Goal: Contribute content

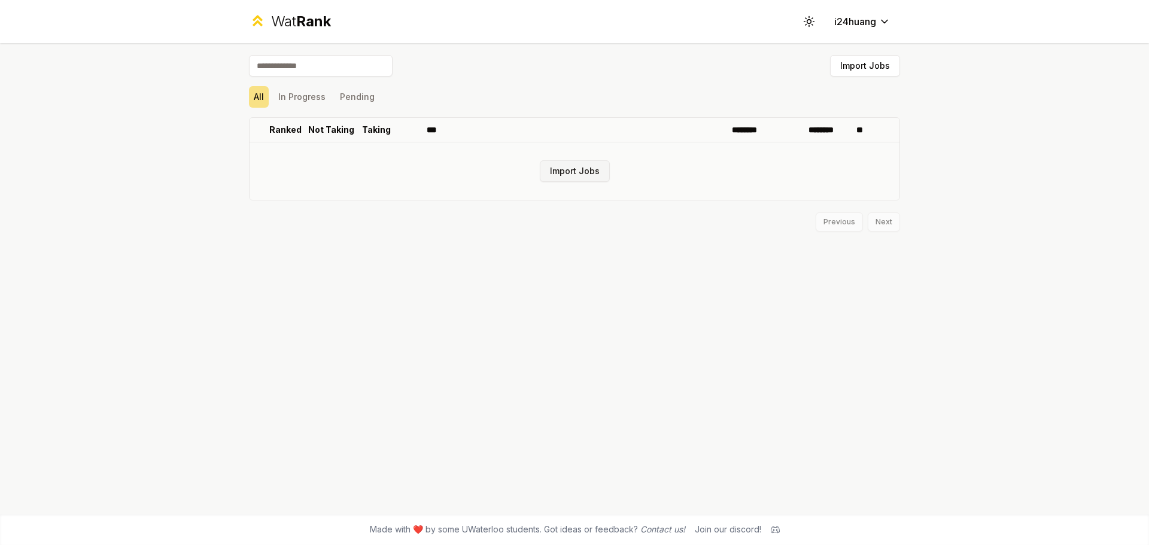
click at [584, 173] on button "Import Jobs" at bounding box center [575, 171] width 70 height 22
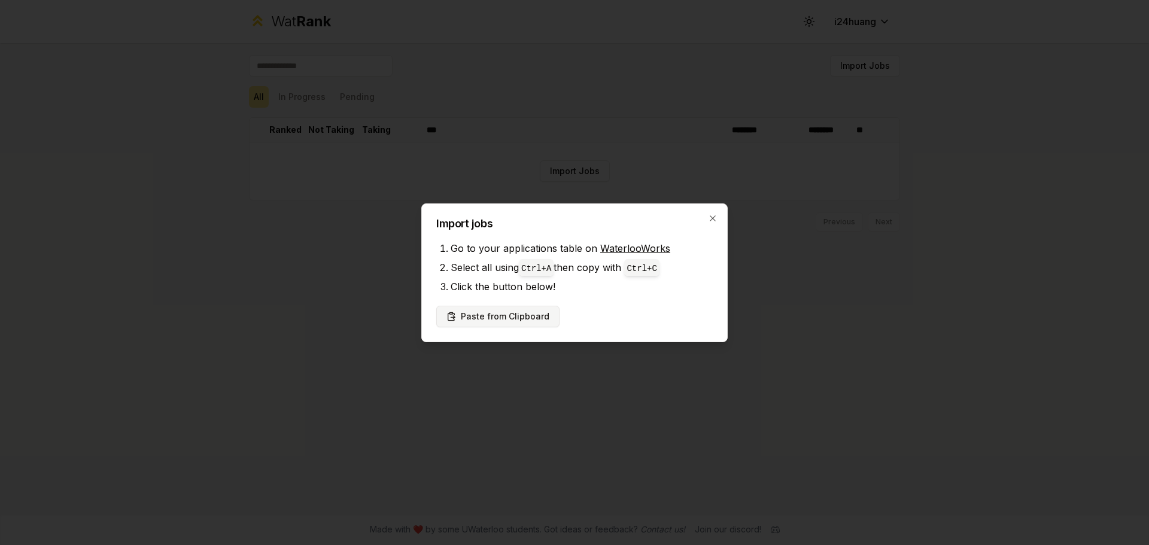
click at [532, 316] on button "Paste from Clipboard" at bounding box center [497, 317] width 123 height 22
click at [504, 316] on button "Paste from Clipboard" at bounding box center [497, 317] width 123 height 22
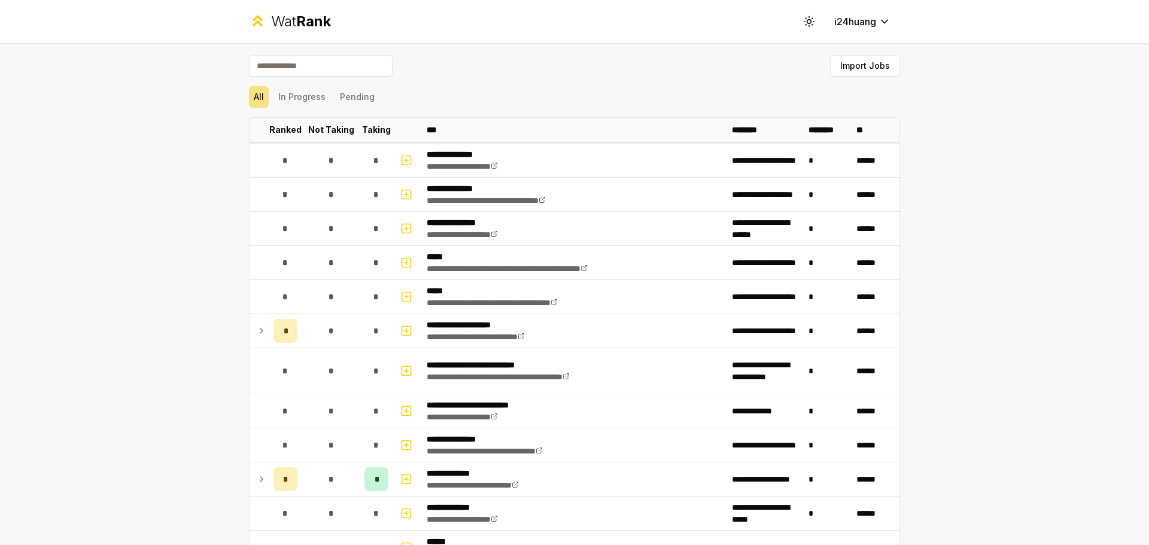
scroll to position [714, 0]
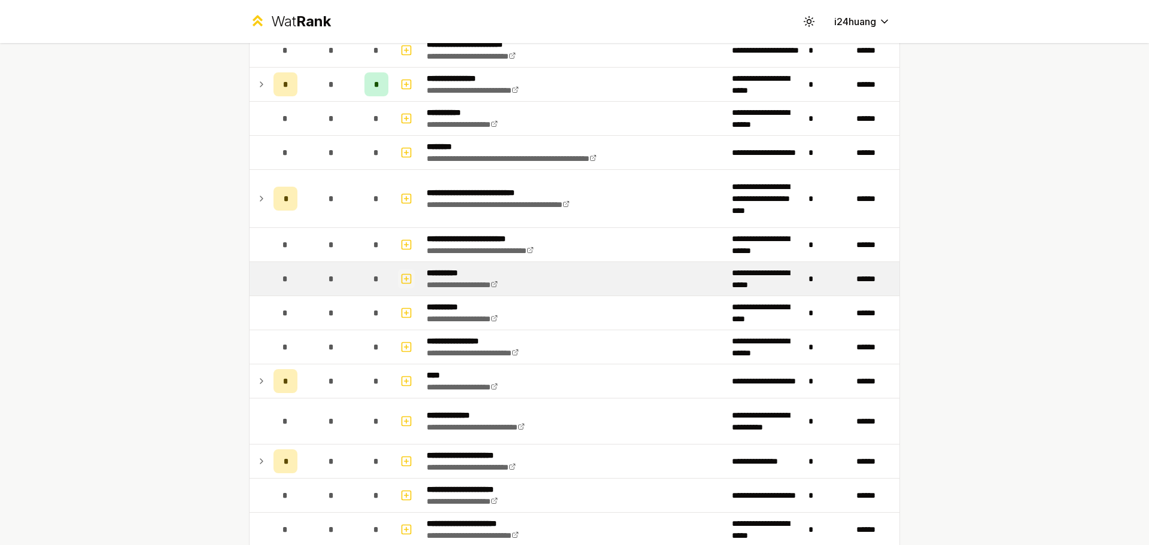
click at [407, 281] on button "button" at bounding box center [406, 278] width 17 height 19
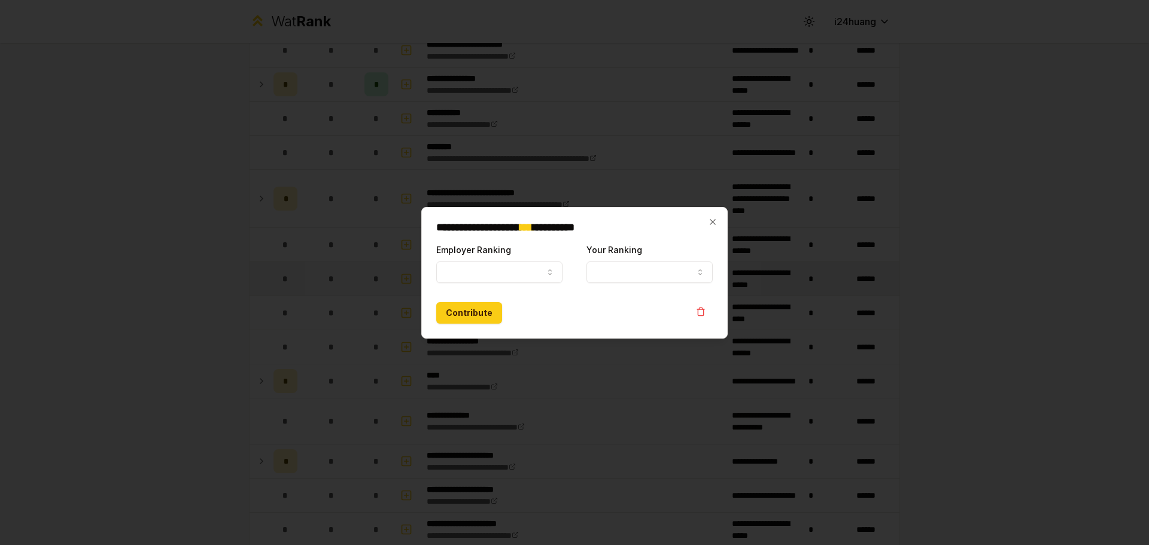
select select
click at [543, 273] on button "Employer Ranking" at bounding box center [499, 272] width 126 height 22
select select "*****"
click at [654, 270] on button "Your Ranking" at bounding box center [649, 272] width 126 height 22
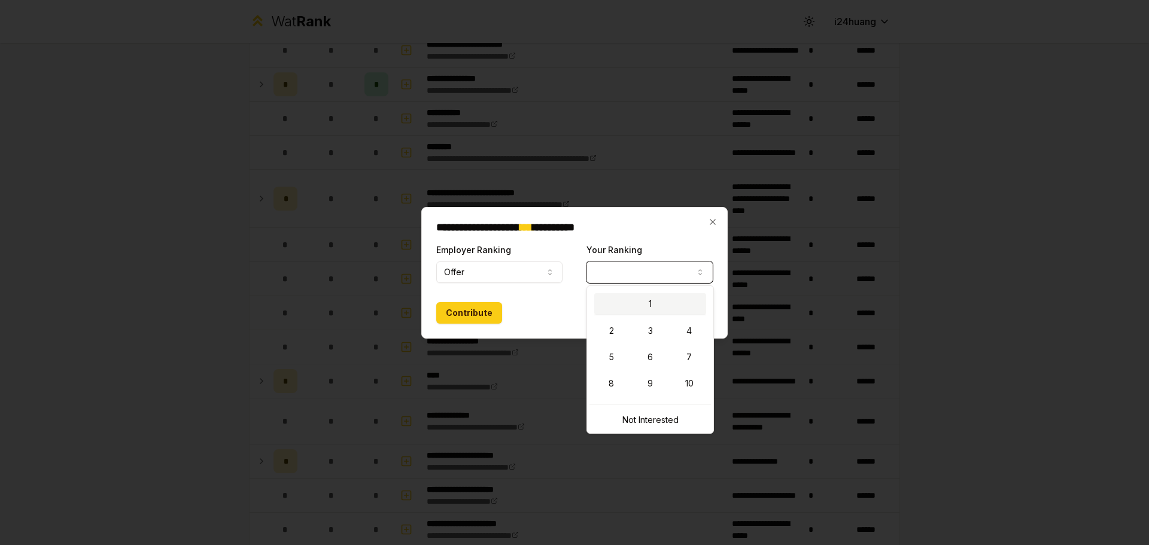
select select "*"
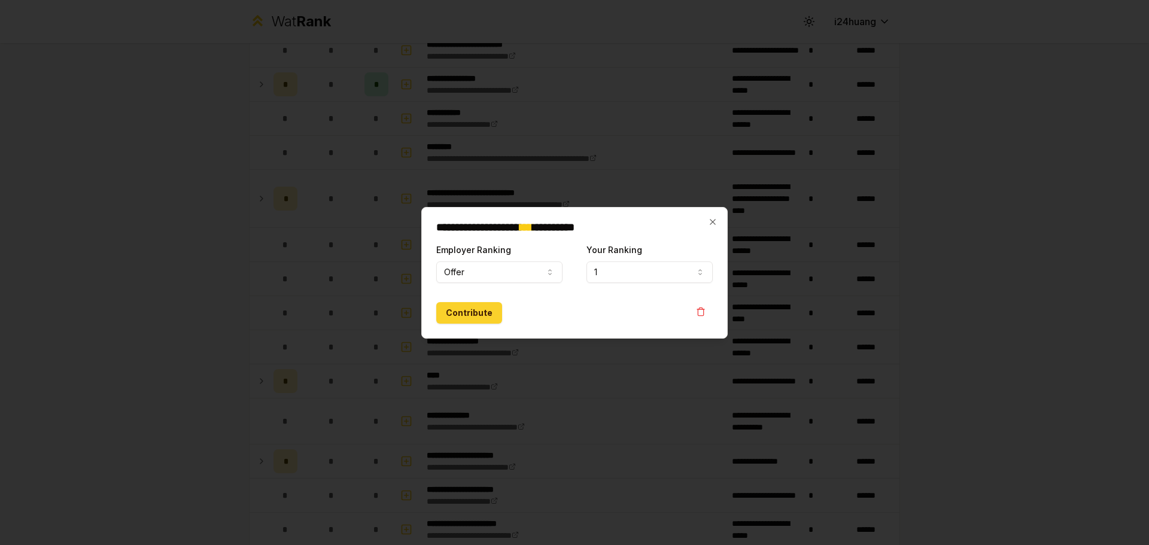
click at [484, 314] on button "Contribute" at bounding box center [469, 313] width 66 height 22
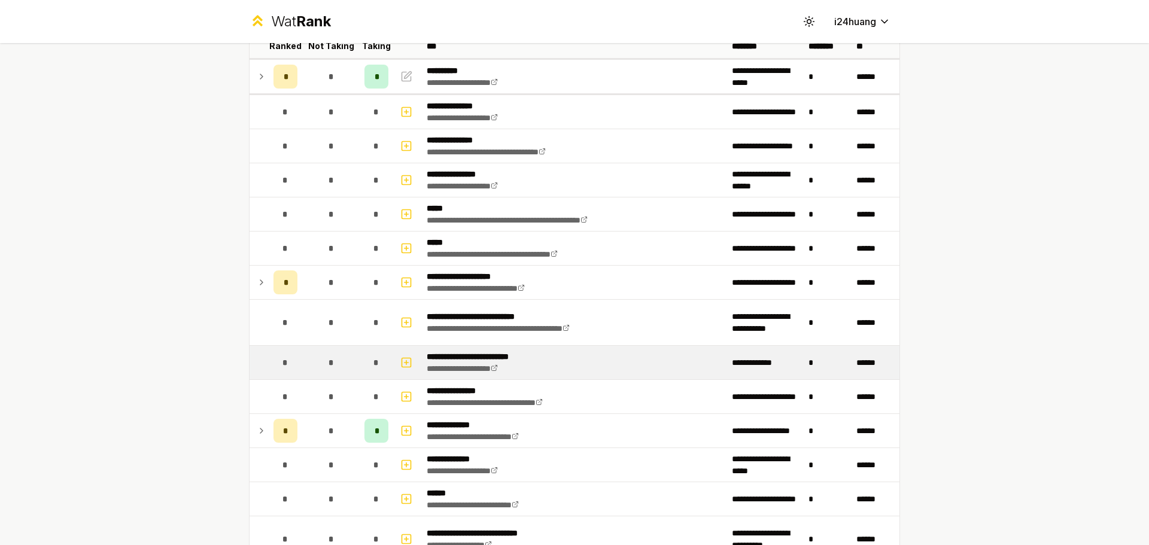
scroll to position [0, 0]
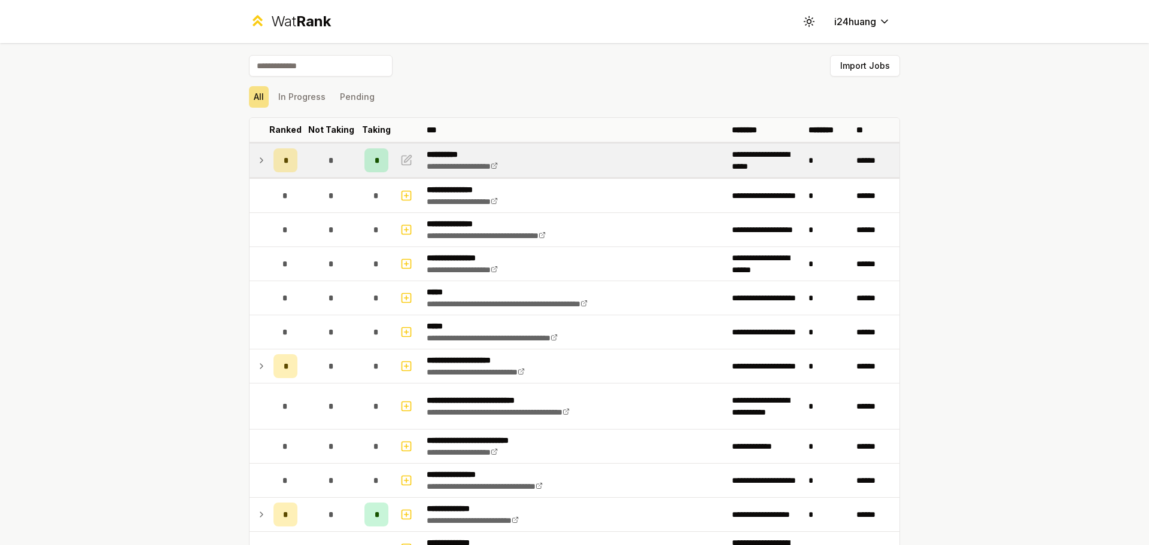
click at [284, 160] on div "*" at bounding box center [285, 160] width 24 height 24
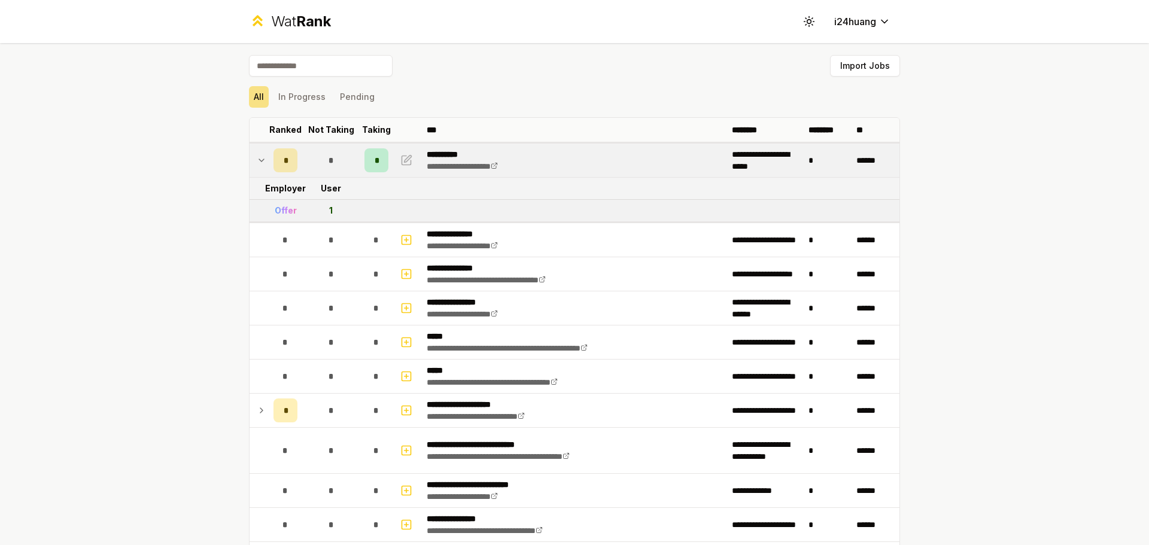
click at [256, 169] on td at bounding box center [258, 161] width 19 height 34
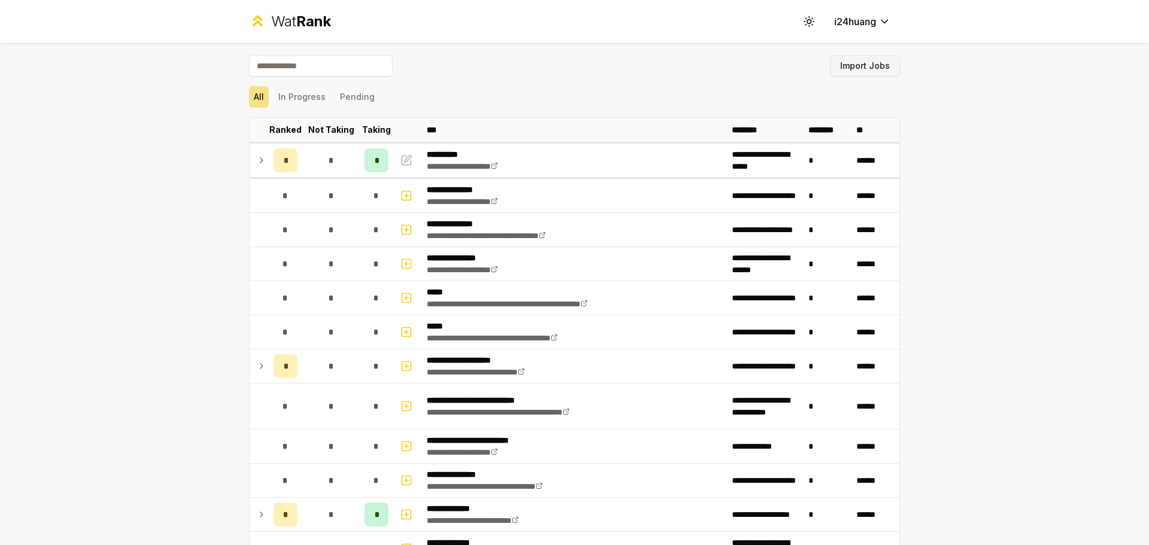
click at [880, 71] on button "Import Jobs" at bounding box center [865, 66] width 70 height 22
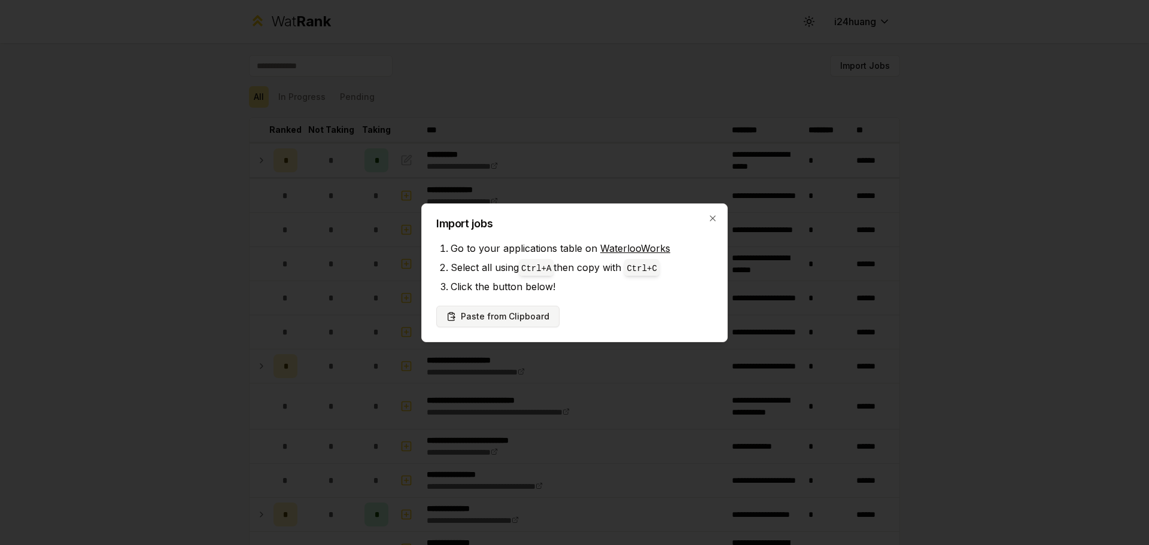
click at [526, 315] on button "Paste from Clipboard" at bounding box center [497, 317] width 123 height 22
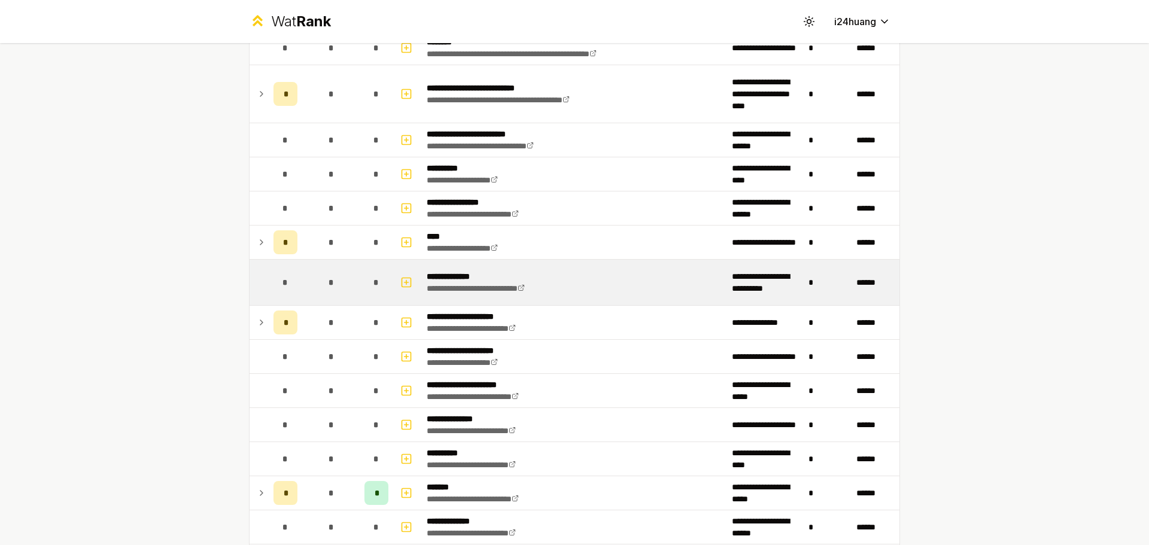
scroll to position [996, 0]
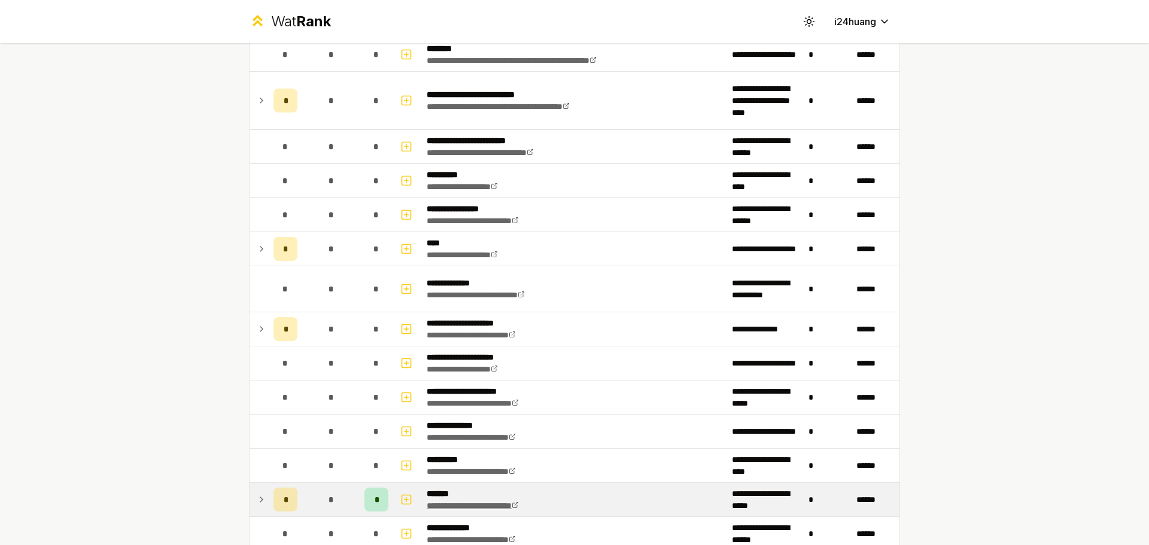
click at [480, 506] on link "**********" at bounding box center [473, 505] width 92 height 8
